Goal: Task Accomplishment & Management: Use online tool/utility

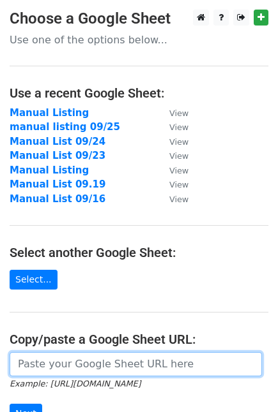
click at [68, 372] on input "url" at bounding box center [136, 364] width 252 height 24
paste input "[URL][DOMAIN_NAME]"
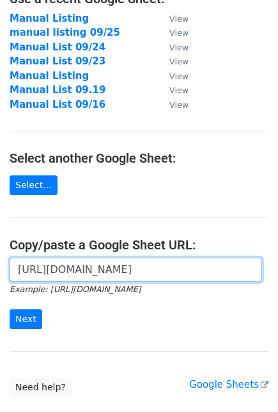
scroll to position [182, 0]
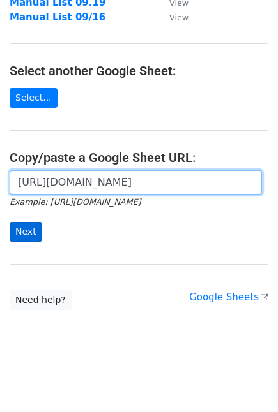
type input "https://docs.google.com/spreadsheets/d/190A0J3J5VUlJMoFs6GWOz0286um0ld02Ei4U0WR…"
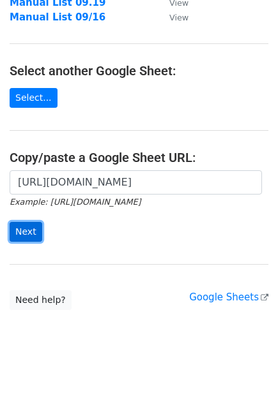
click at [27, 227] on input "Next" at bounding box center [26, 232] width 33 height 20
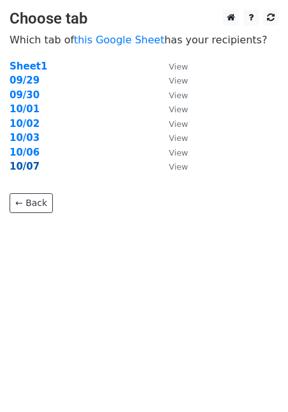
click at [26, 163] on strong "10/07" at bounding box center [25, 166] width 30 height 11
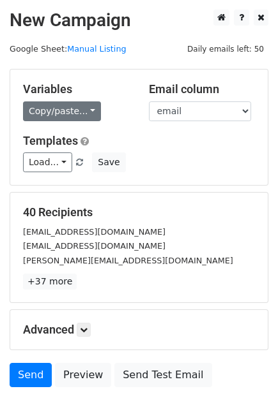
click at [75, 114] on link "Copy/paste..." at bounding box center [62, 111] width 78 height 20
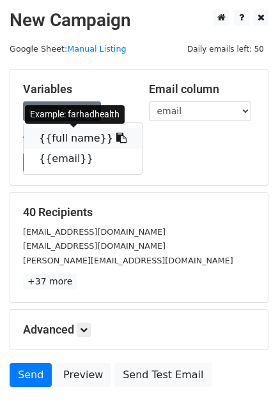
click at [68, 137] on link "{{full name}}" at bounding box center [83, 138] width 118 height 20
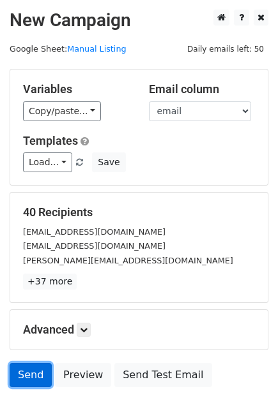
click at [31, 371] on link "Send" at bounding box center [31, 375] width 42 height 24
